Goal: Task Accomplishment & Management: Use online tool/utility

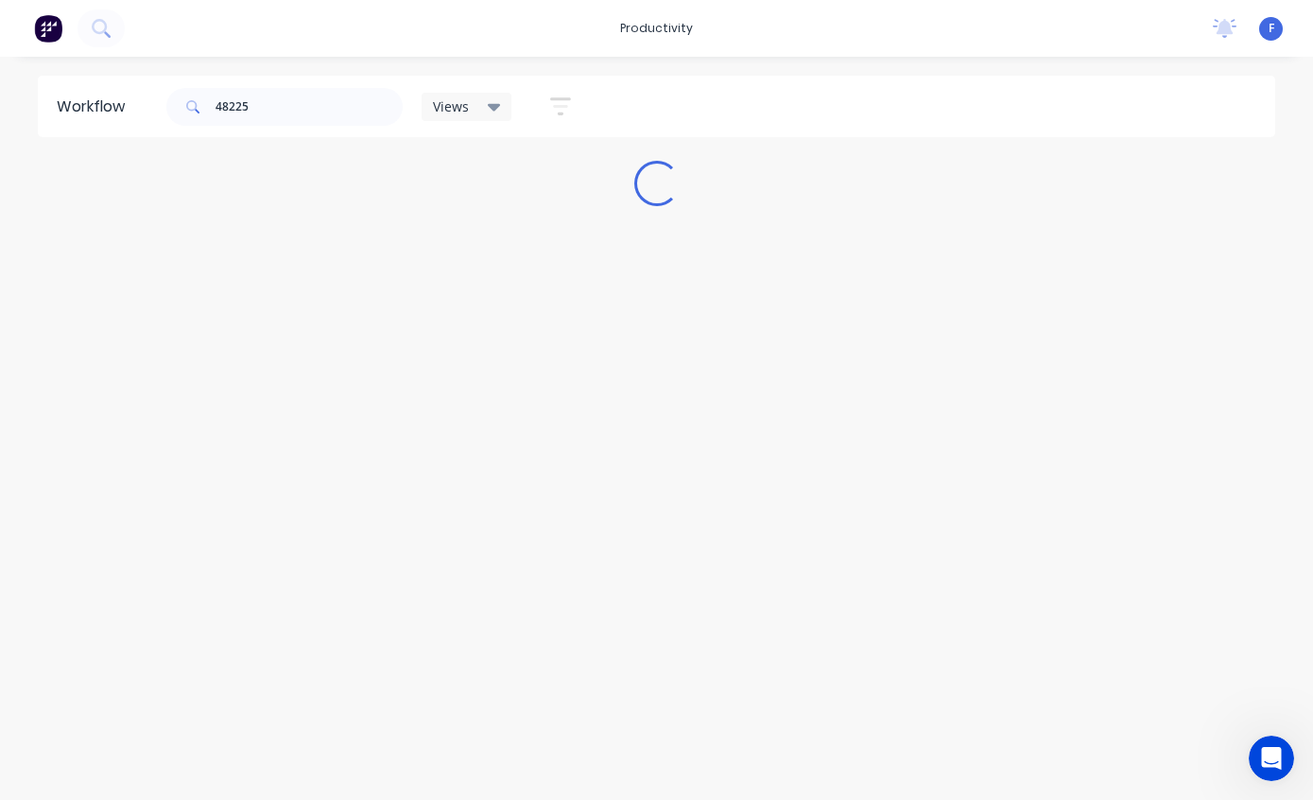
scroll to position [38, 0]
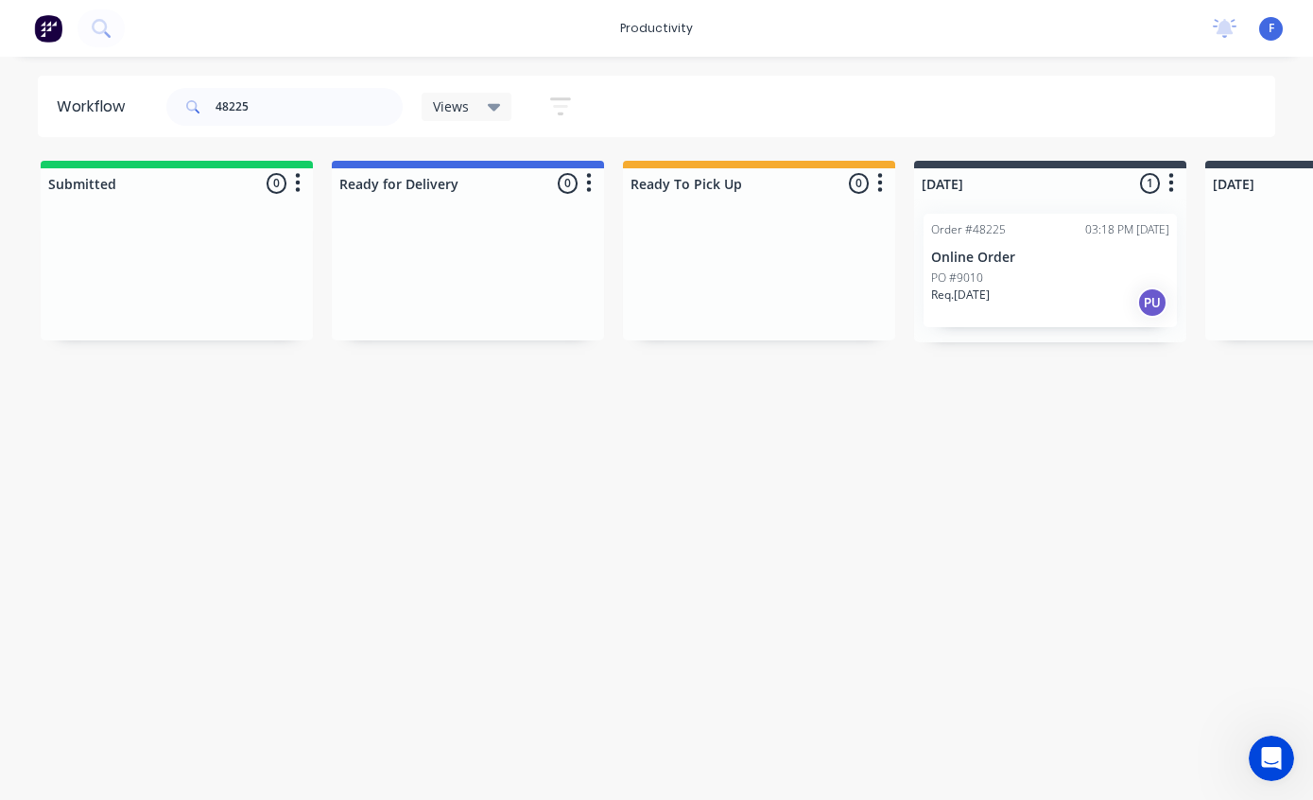
click at [1028, 229] on div "Order #48225 03:18 PM [DATE] Online Order PO #9010 Req. [DATE] PU" at bounding box center [1050, 270] width 253 height 113
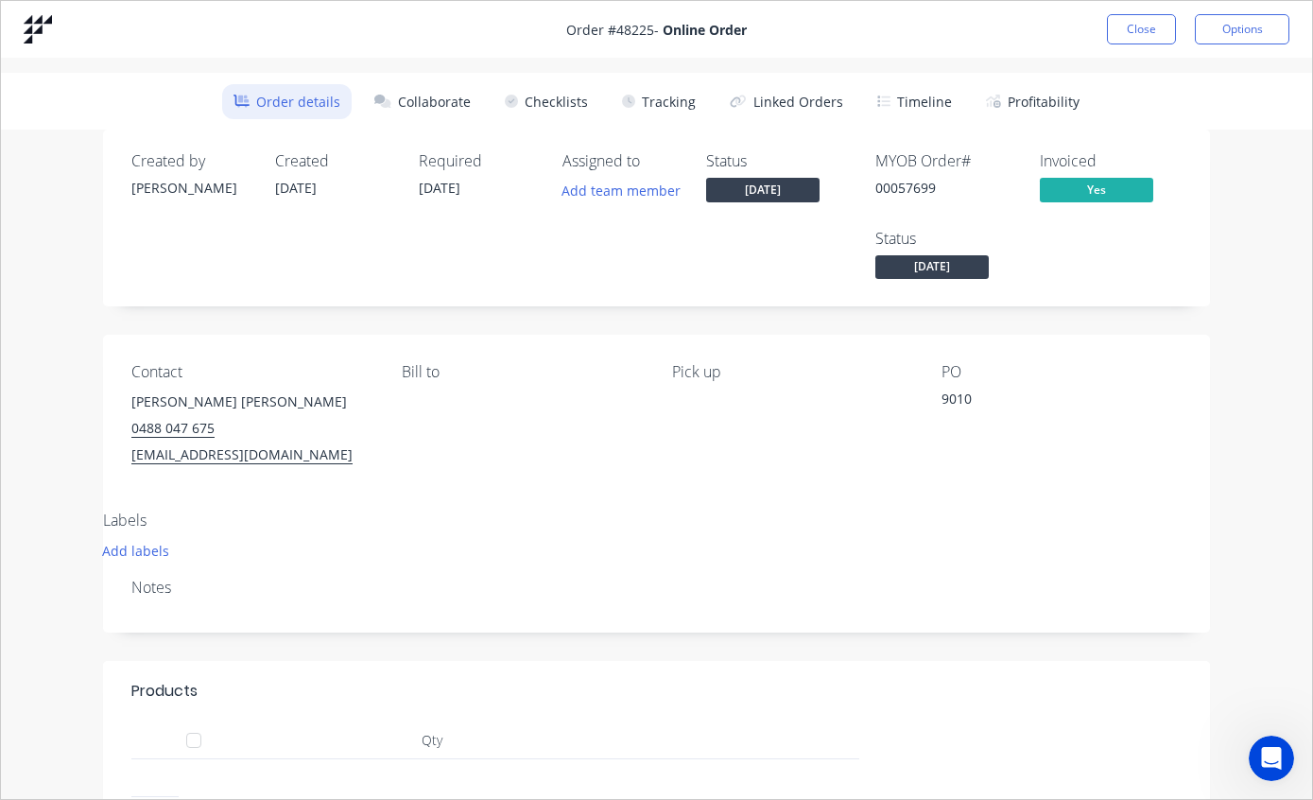
click at [660, 99] on button "Tracking" at bounding box center [659, 101] width 96 height 35
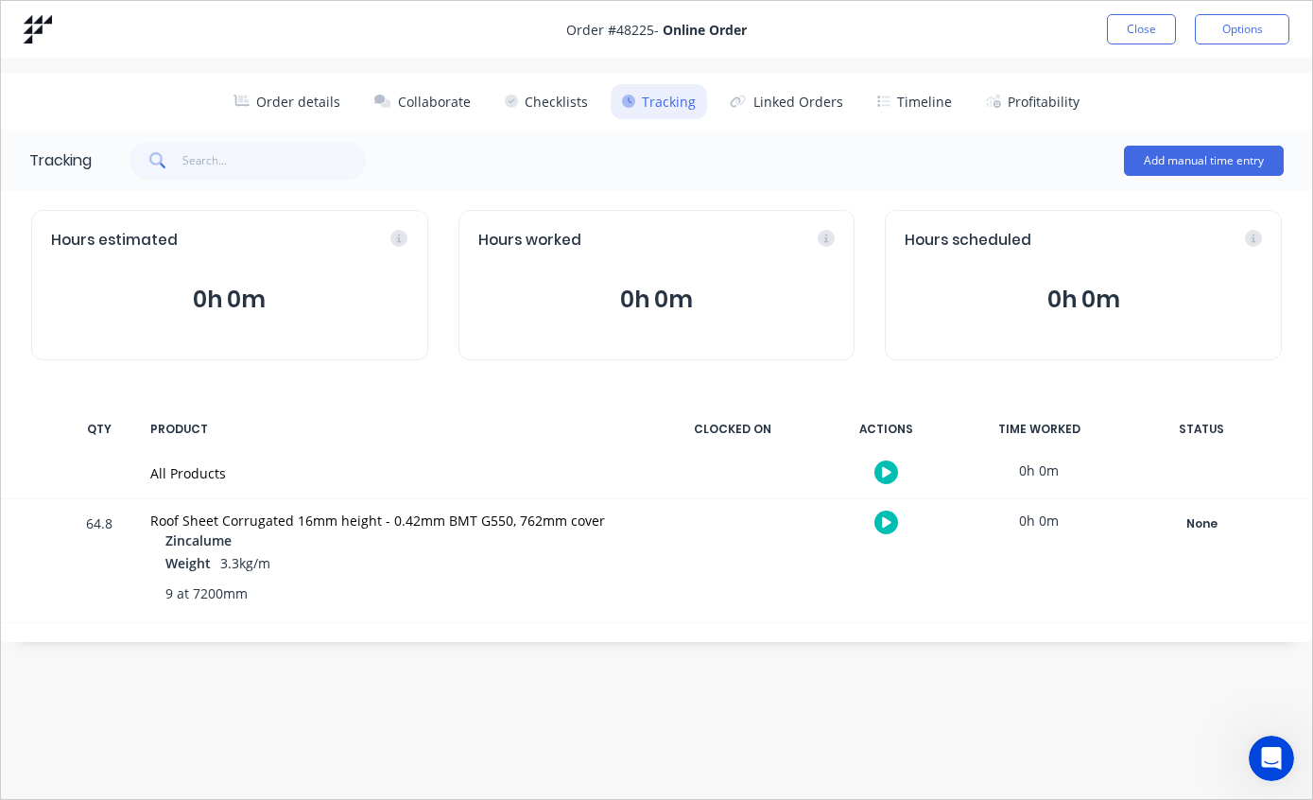
click at [1205, 514] on div "None" at bounding box center [1201, 523] width 136 height 25
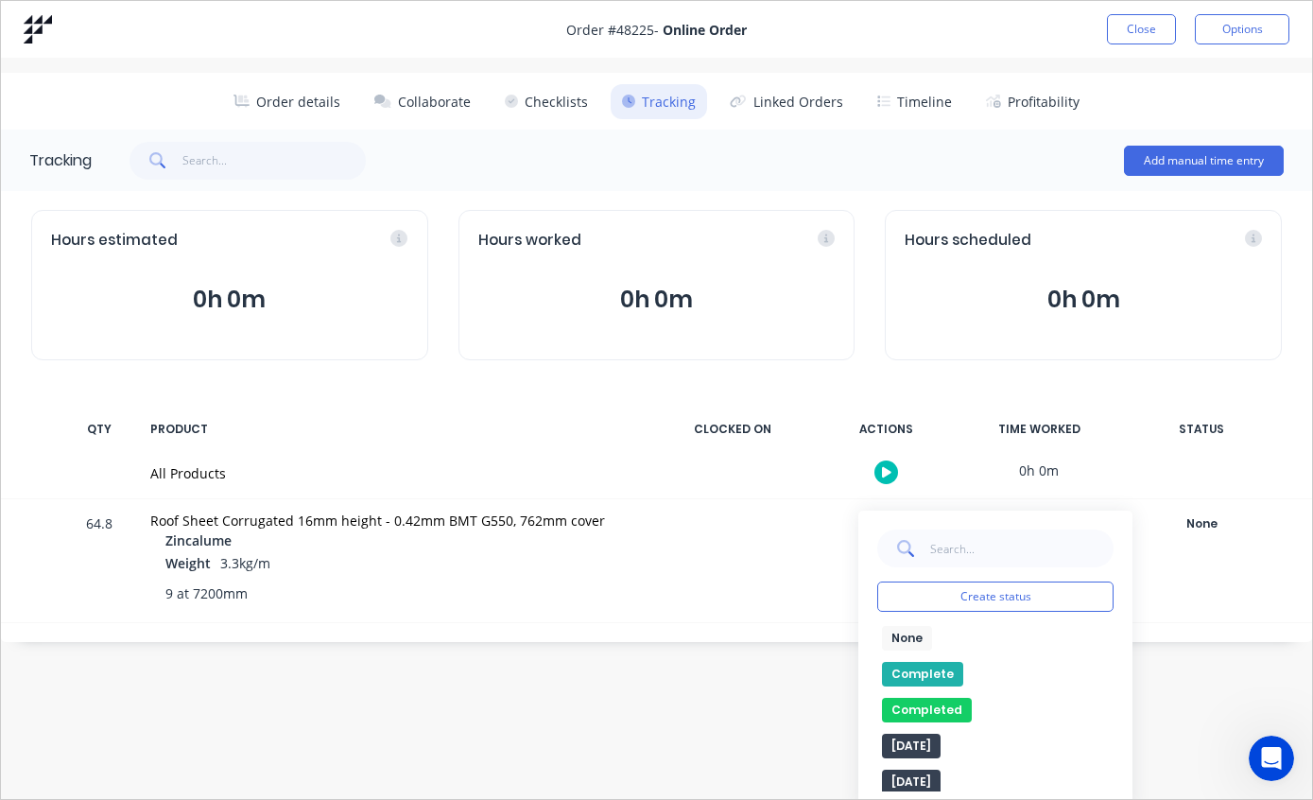
click at [919, 666] on button "Complete" at bounding box center [922, 674] width 81 height 25
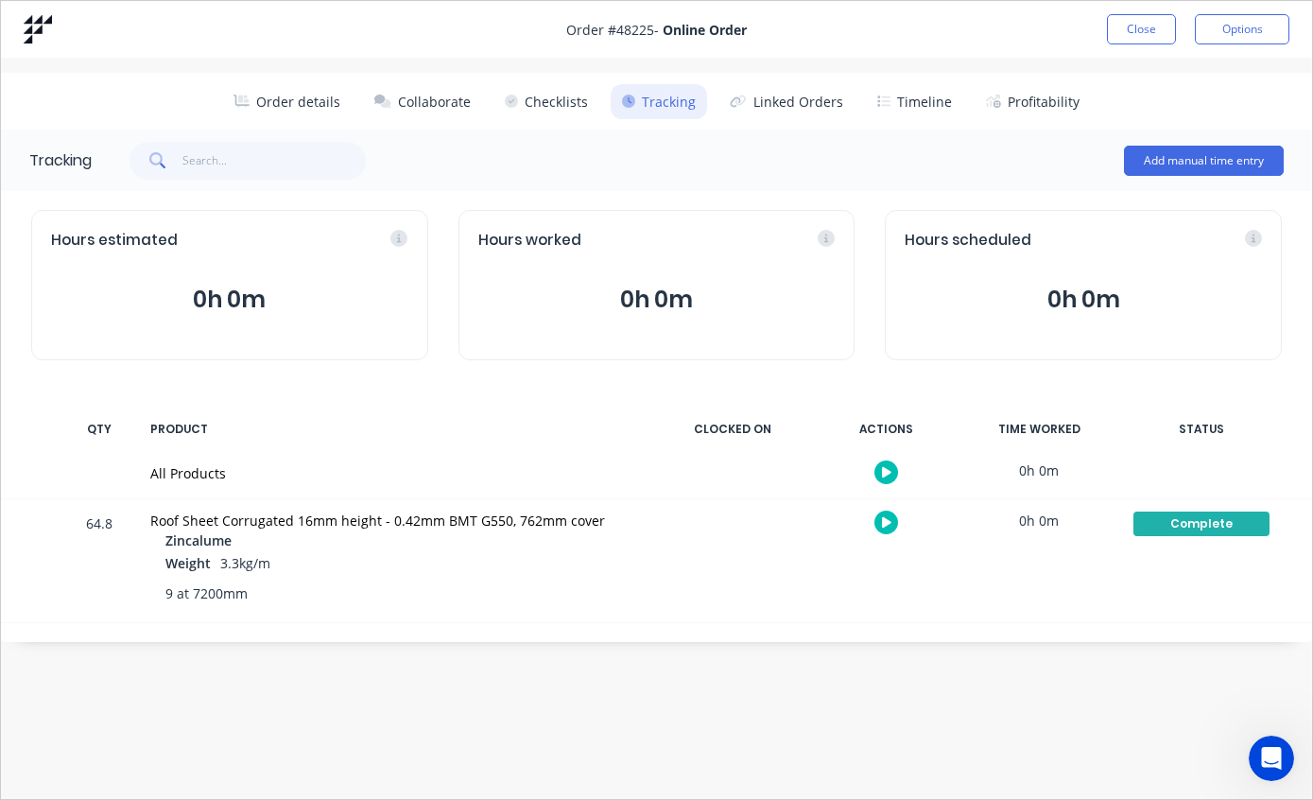
click at [1132, 25] on button "Close" at bounding box center [1141, 29] width 69 height 30
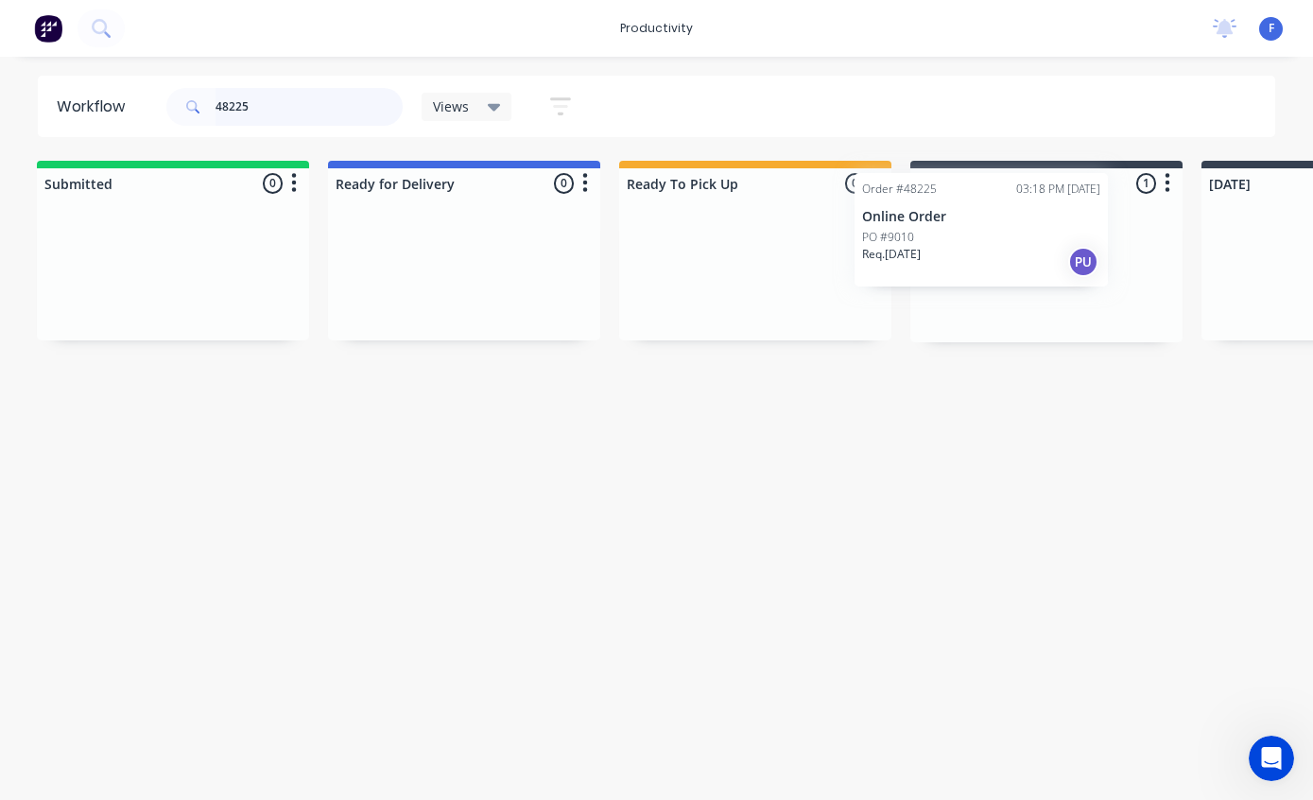
scroll to position [38, 7]
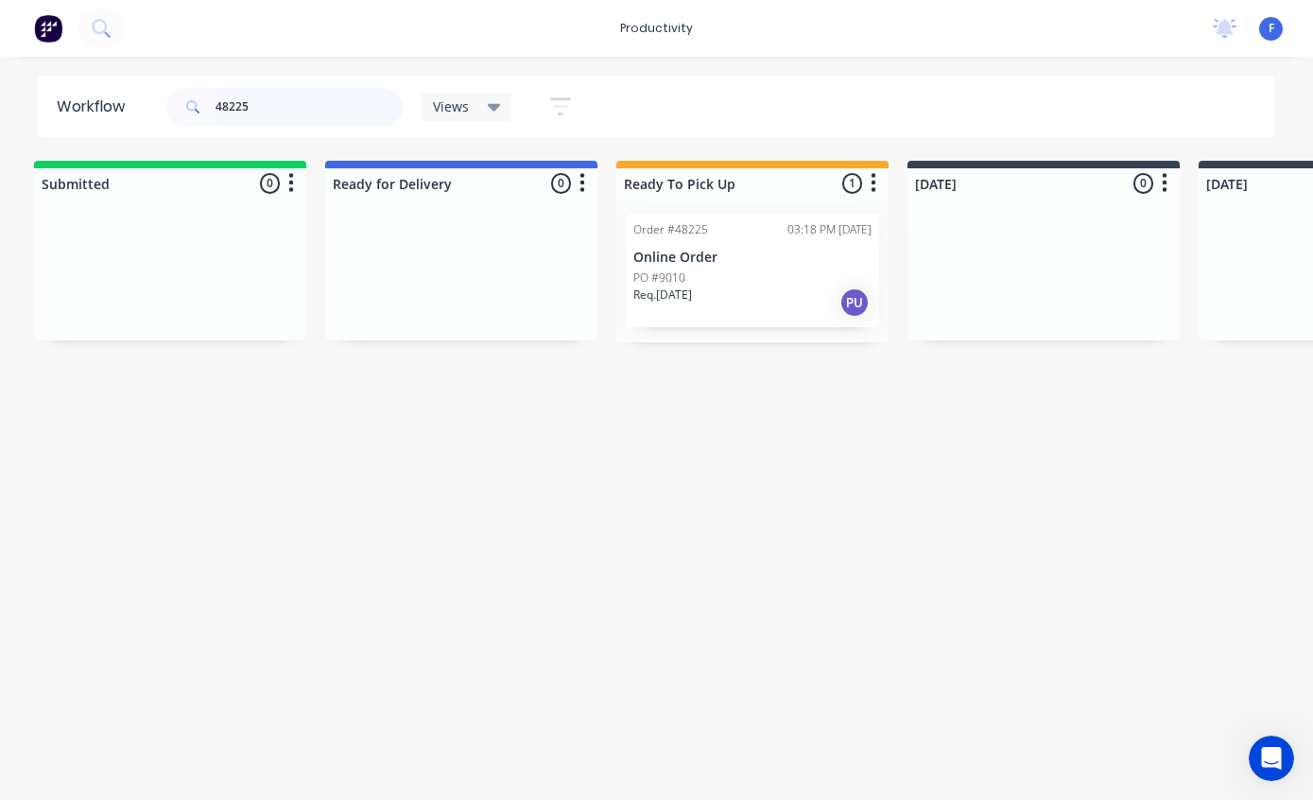
click at [323, 121] on input "48225" at bounding box center [309, 107] width 187 height 38
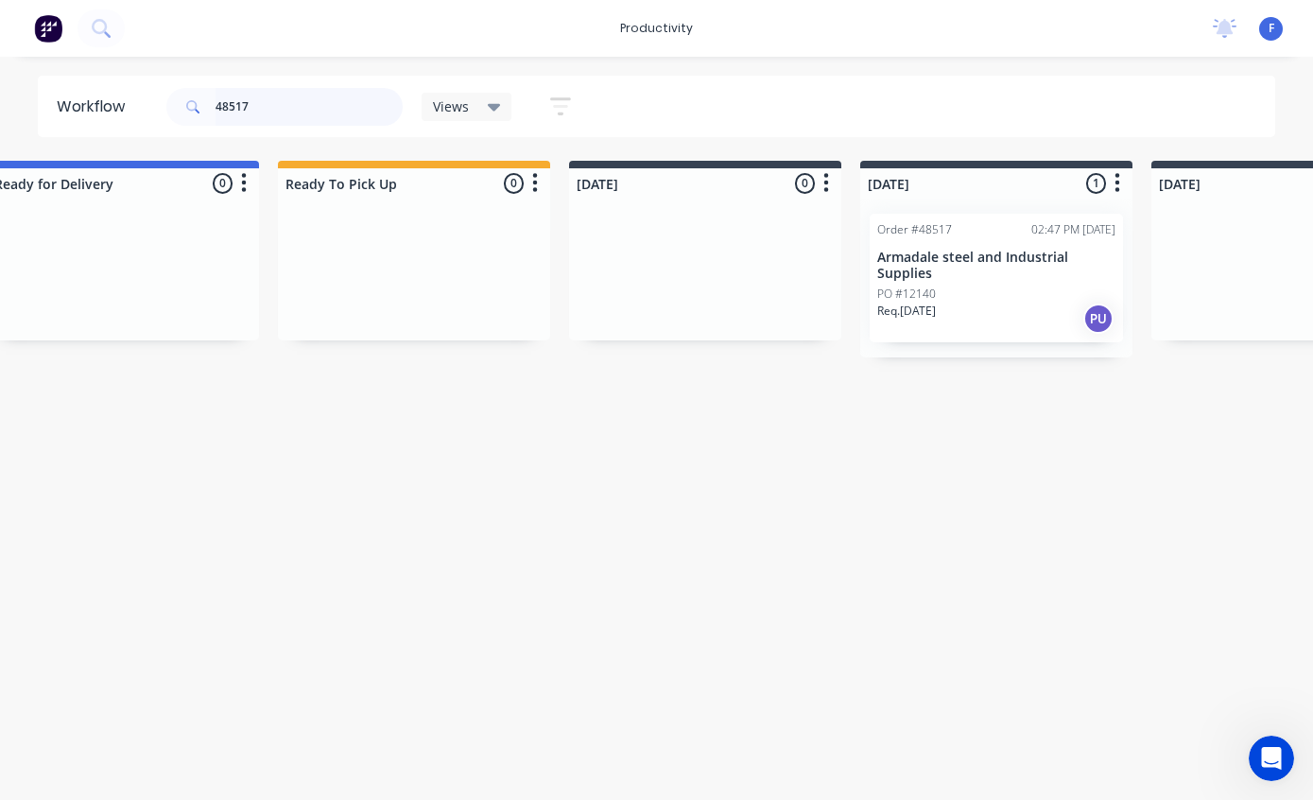
scroll to position [38, 349]
click at [973, 250] on p "Armadale steel and Industrial Supplies" at bounding box center [992, 266] width 238 height 32
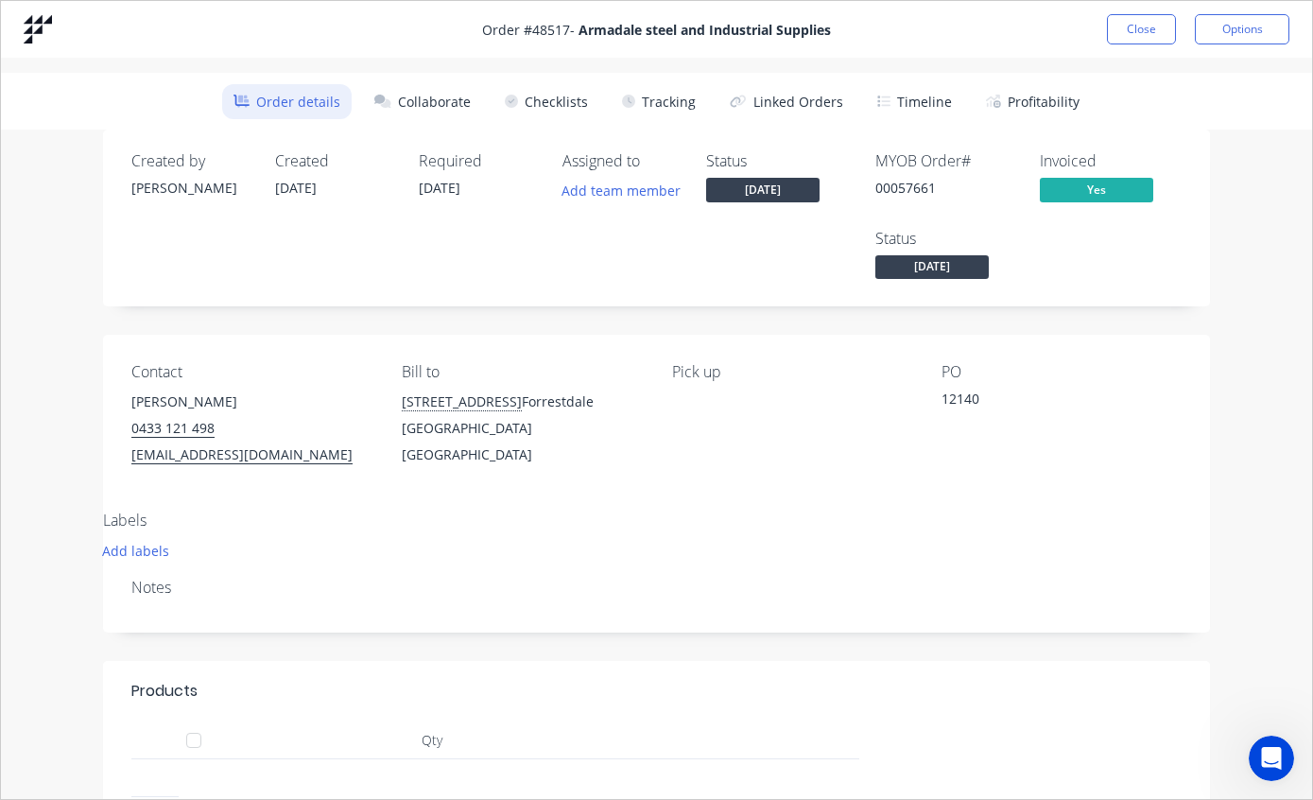
click at [677, 96] on button "Tracking" at bounding box center [659, 101] width 96 height 35
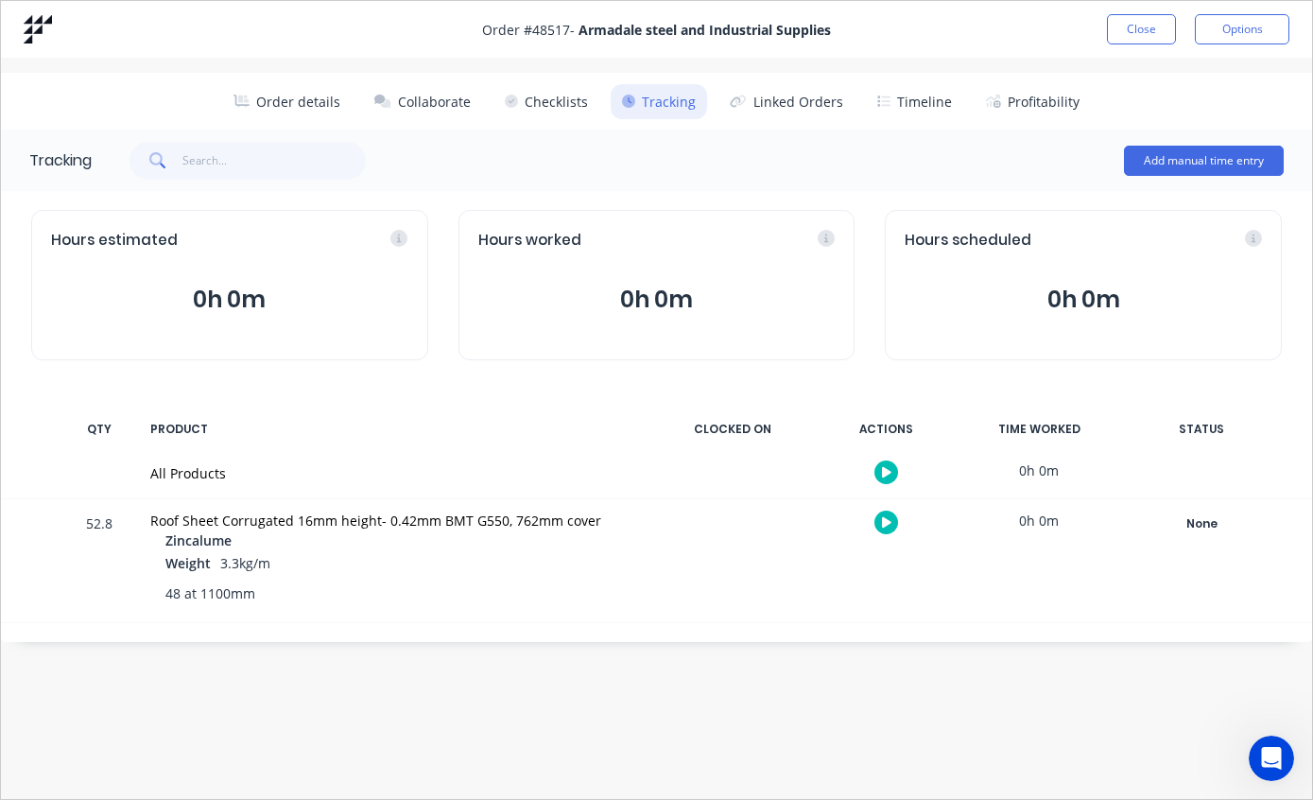
click at [1203, 511] on div "None" at bounding box center [1201, 523] width 136 height 25
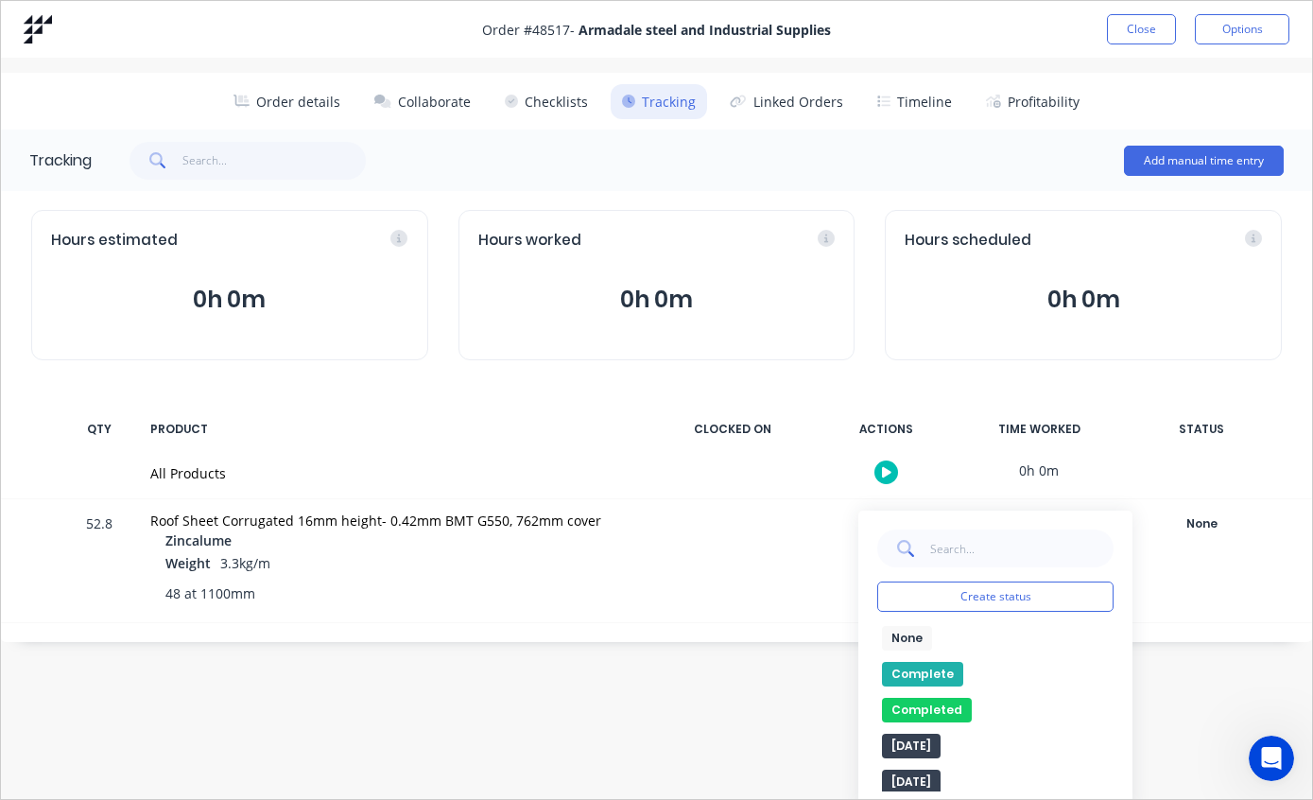
click at [919, 662] on button "Complete" at bounding box center [922, 674] width 81 height 25
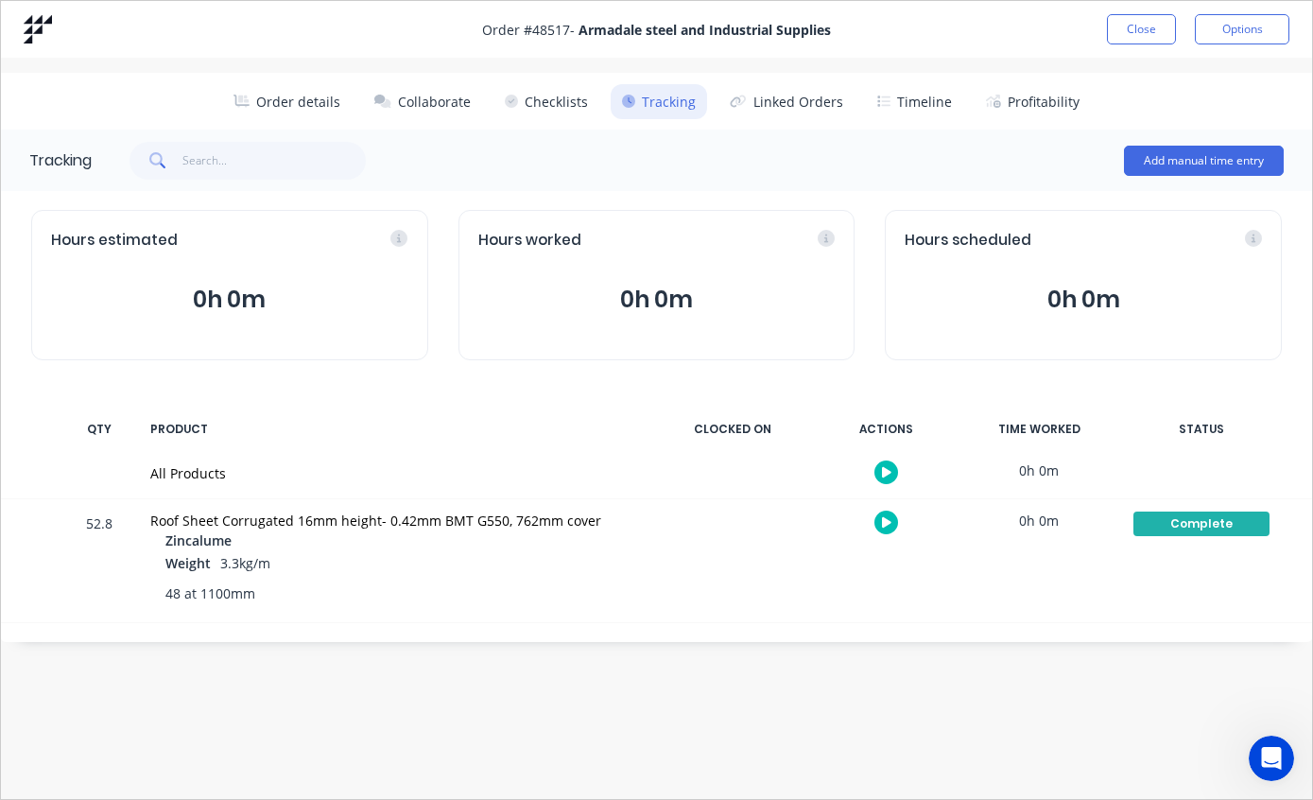
click at [1133, 41] on button "Close" at bounding box center [1141, 29] width 69 height 30
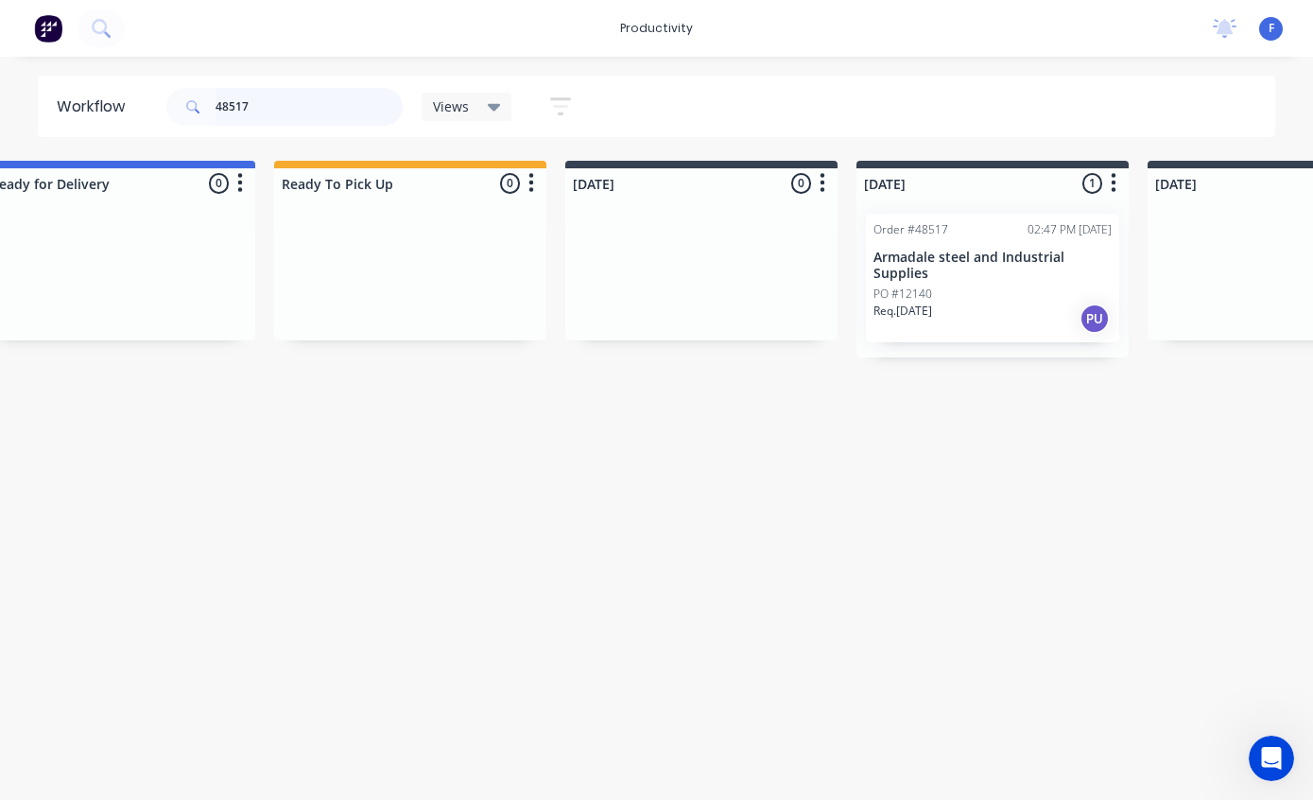
scroll to position [38, 352]
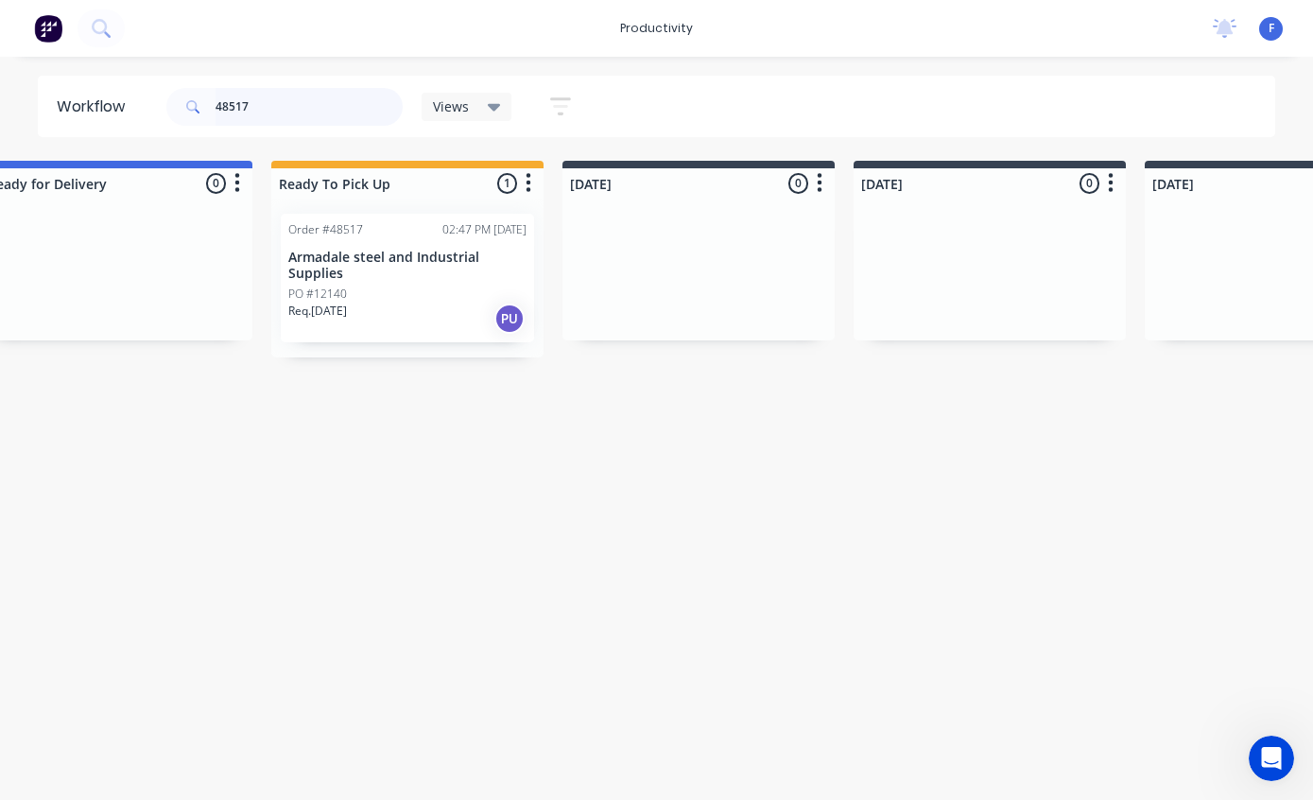
click at [328, 121] on input "48517" at bounding box center [309, 107] width 187 height 38
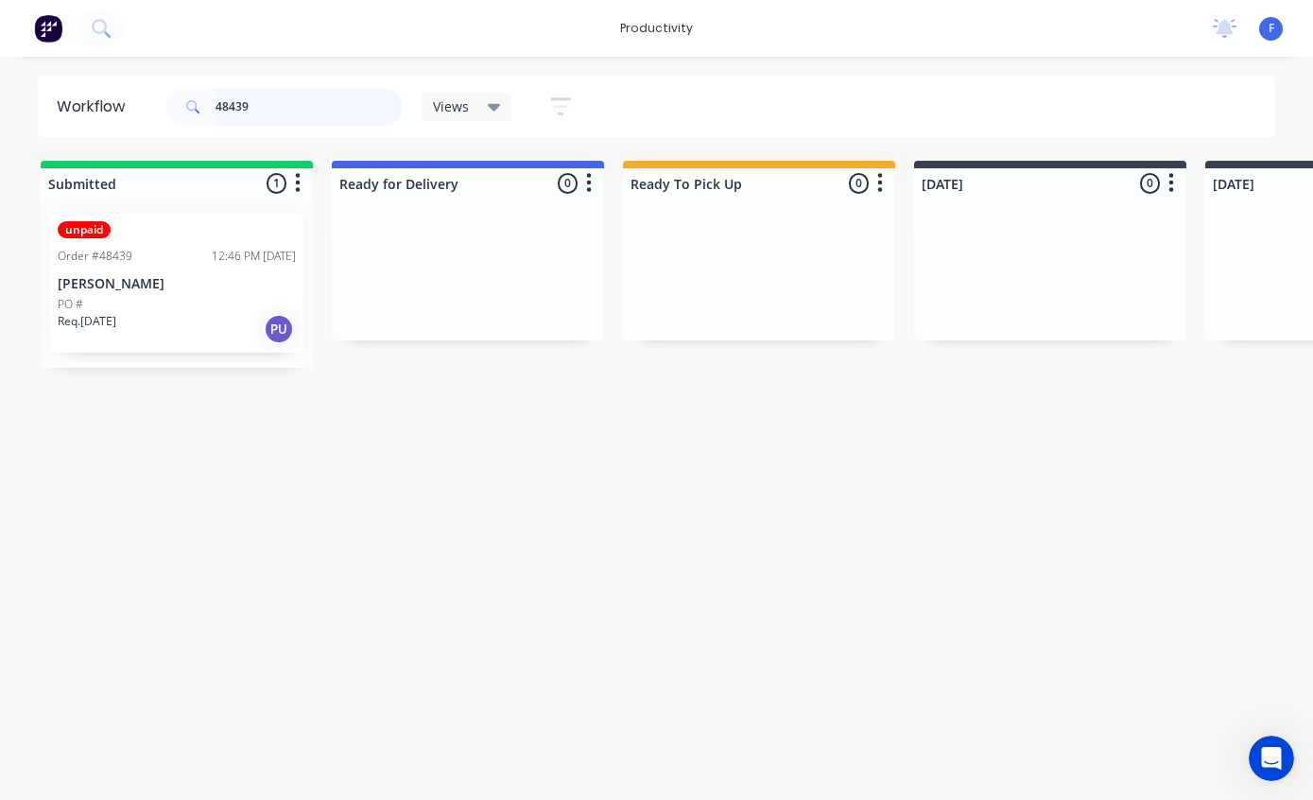
type input "48439"
click at [157, 276] on p "[PERSON_NAME]" at bounding box center [177, 284] width 238 height 16
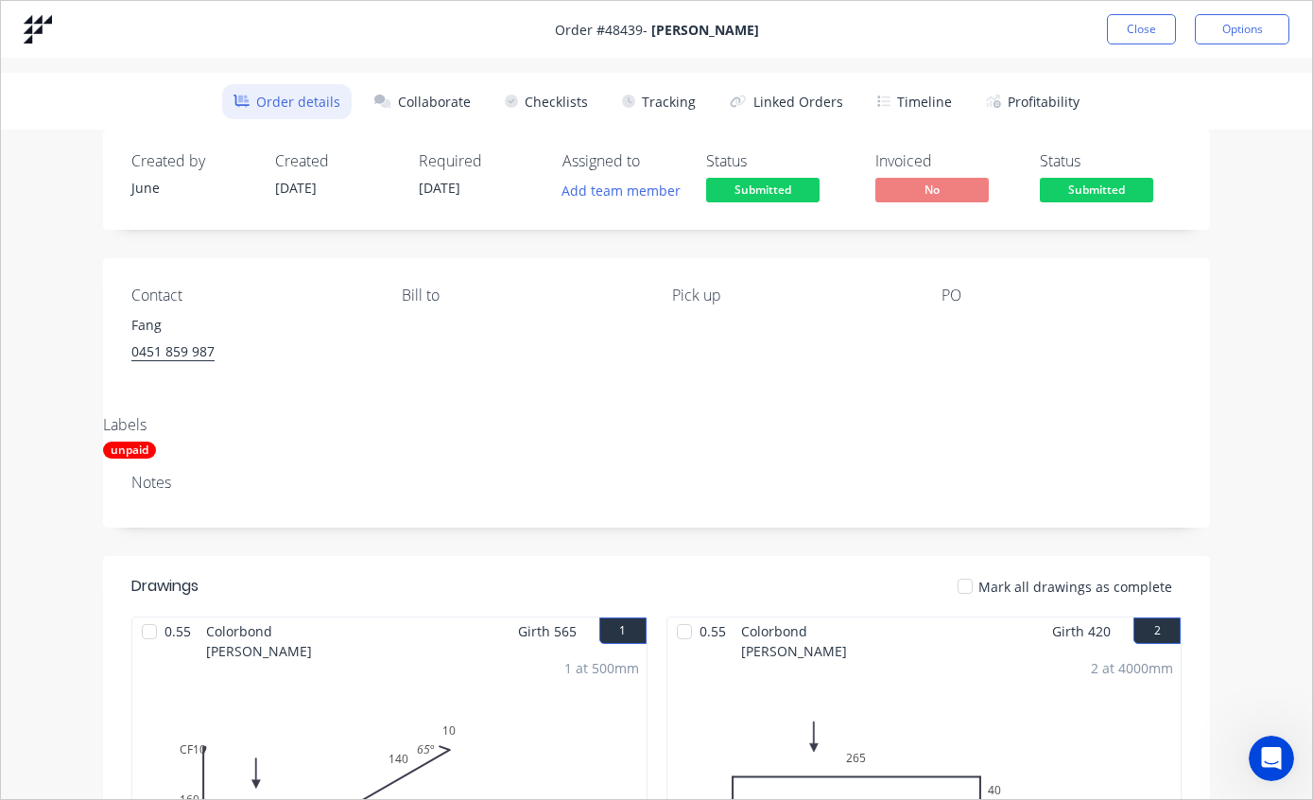
click at [676, 108] on button "Tracking" at bounding box center [659, 101] width 96 height 35
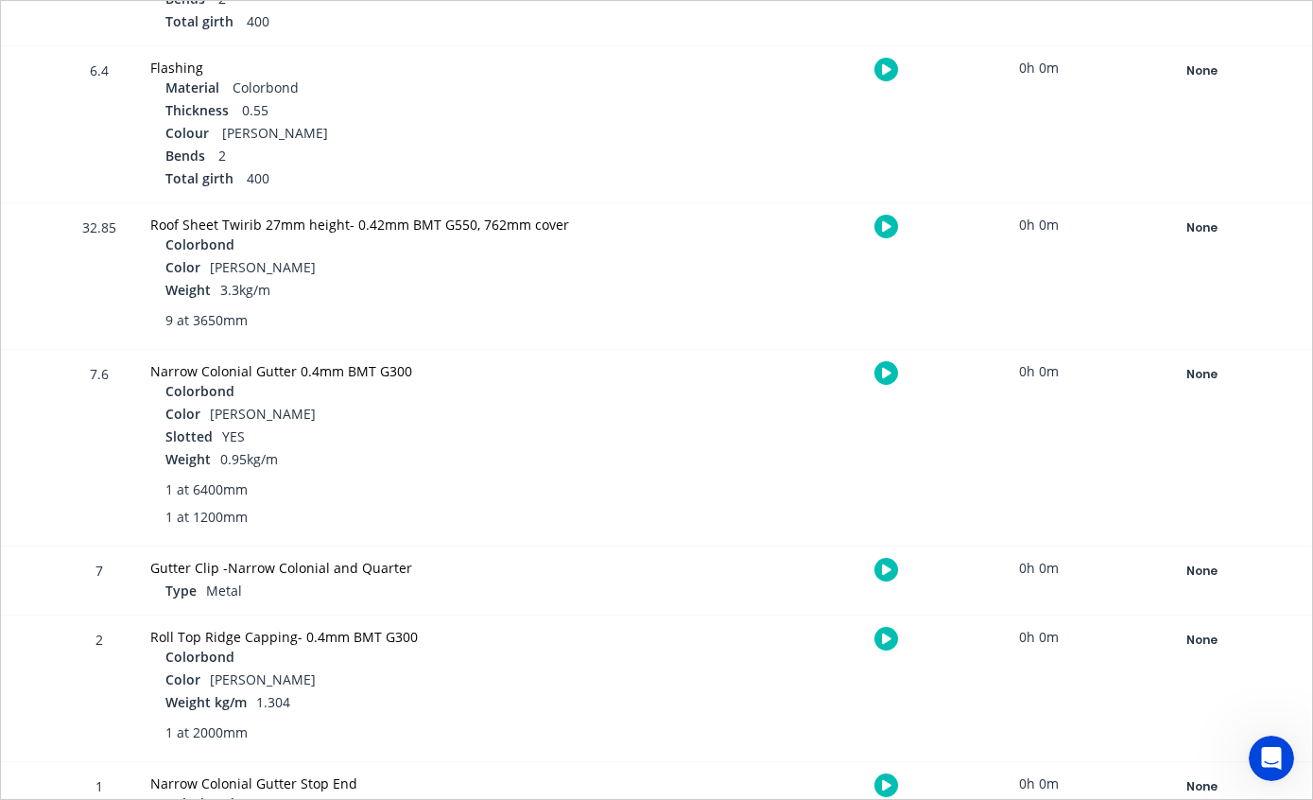
scroll to position [924, 0]
click at [1194, 229] on div "None" at bounding box center [1201, 228] width 136 height 25
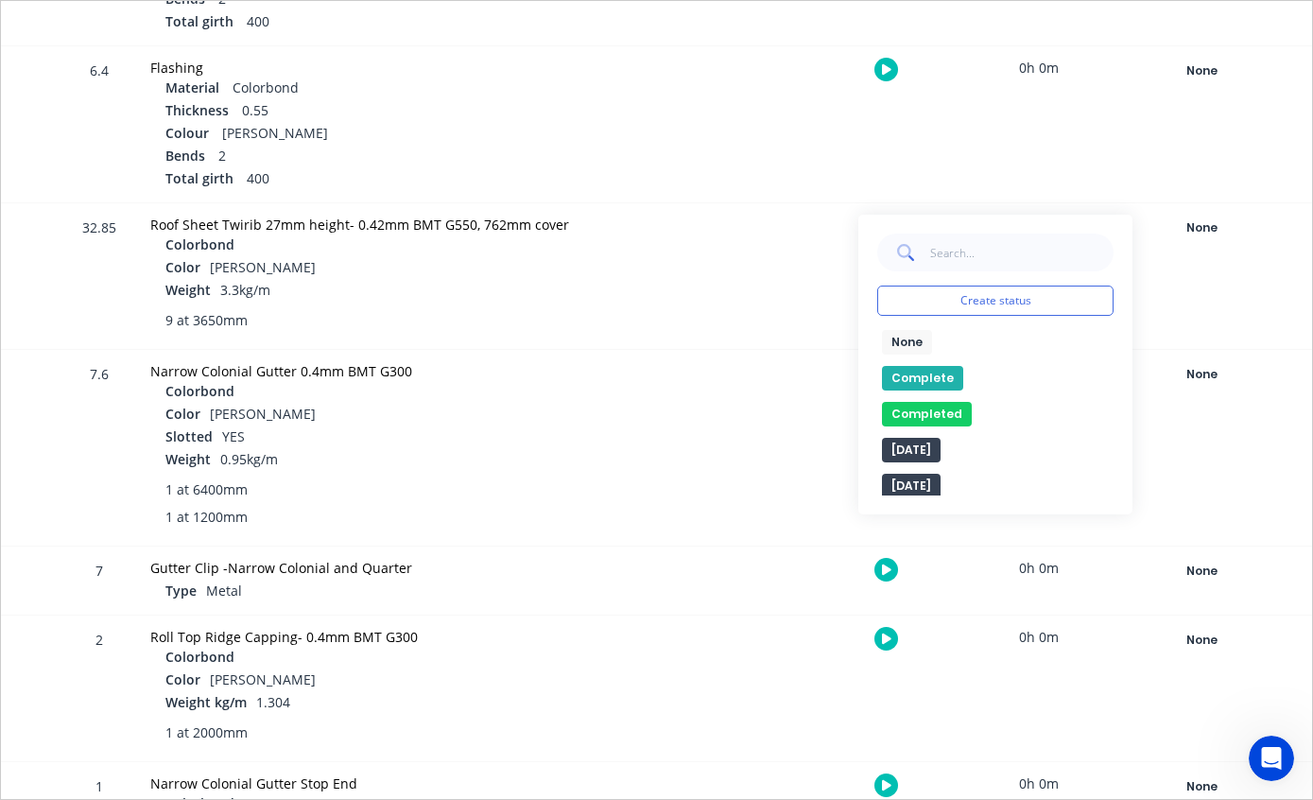
click at [924, 376] on button "Complete" at bounding box center [922, 378] width 81 height 25
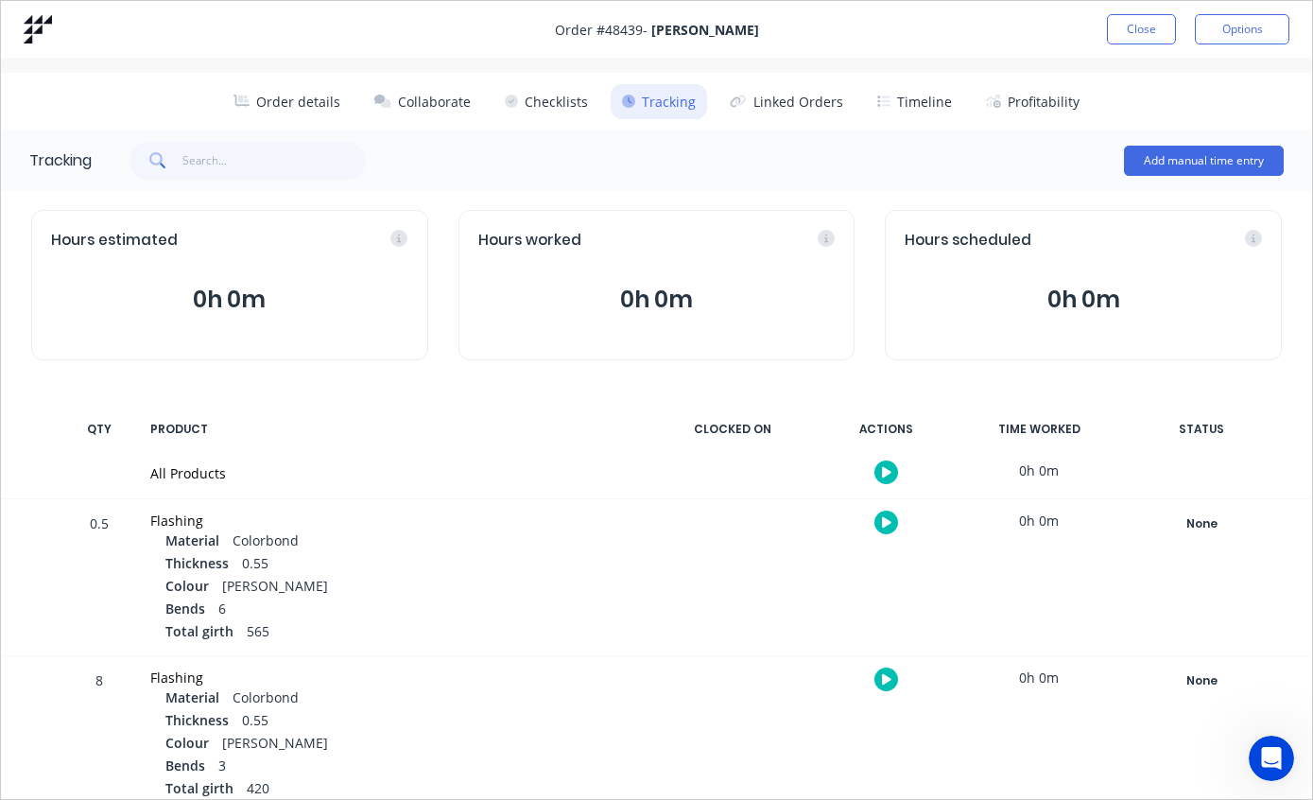
scroll to position [0, 0]
click at [1137, 26] on button "Close" at bounding box center [1141, 29] width 69 height 30
